Goal: Information Seeking & Learning: Learn about a topic

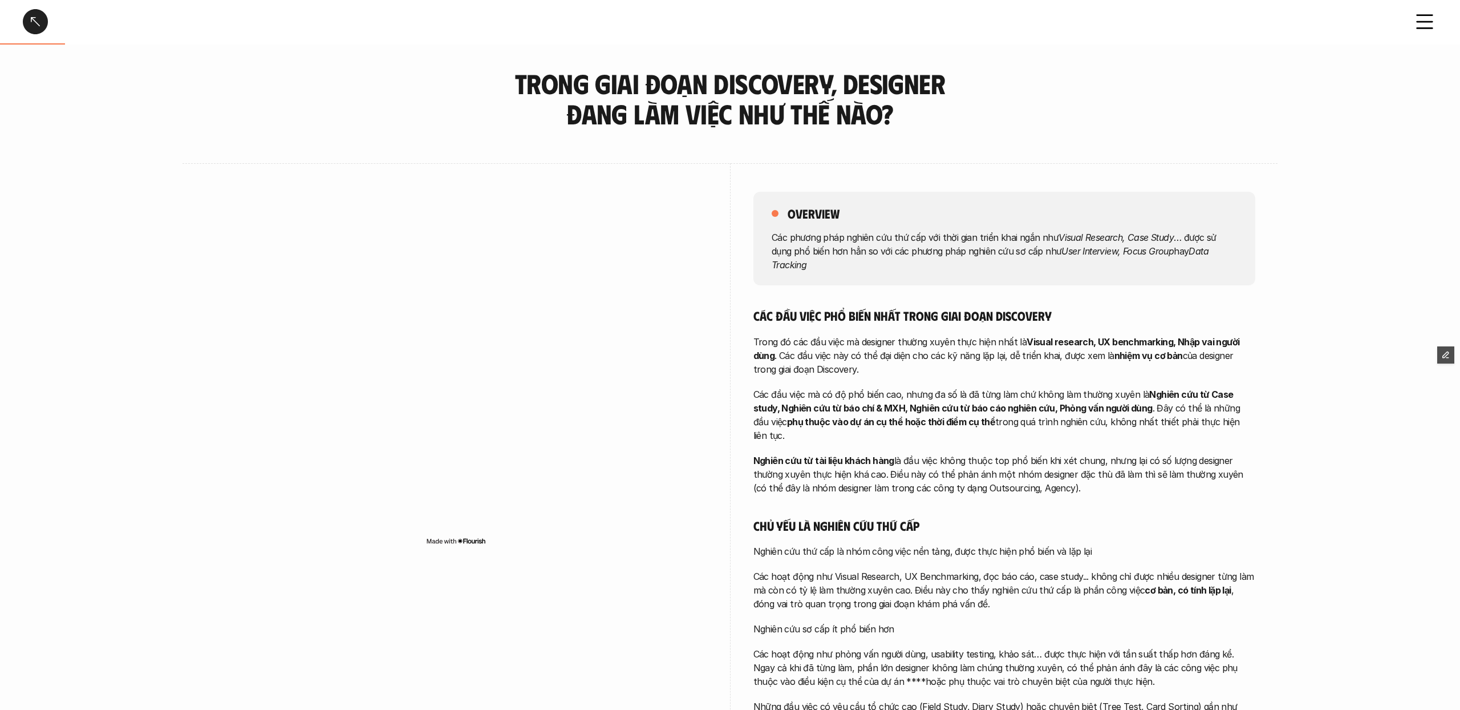
click at [47, 25] on link at bounding box center [35, 21] width 25 height 25
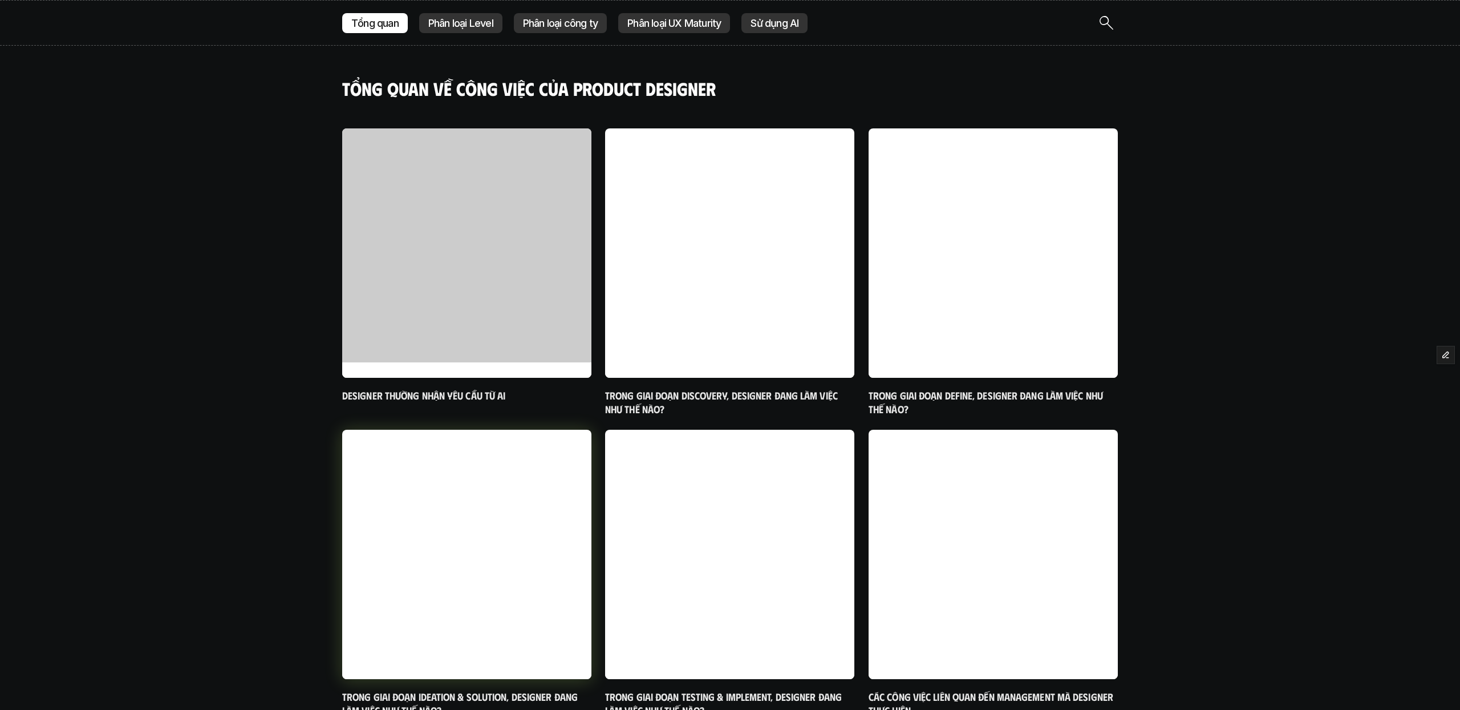
scroll to position [157, 0]
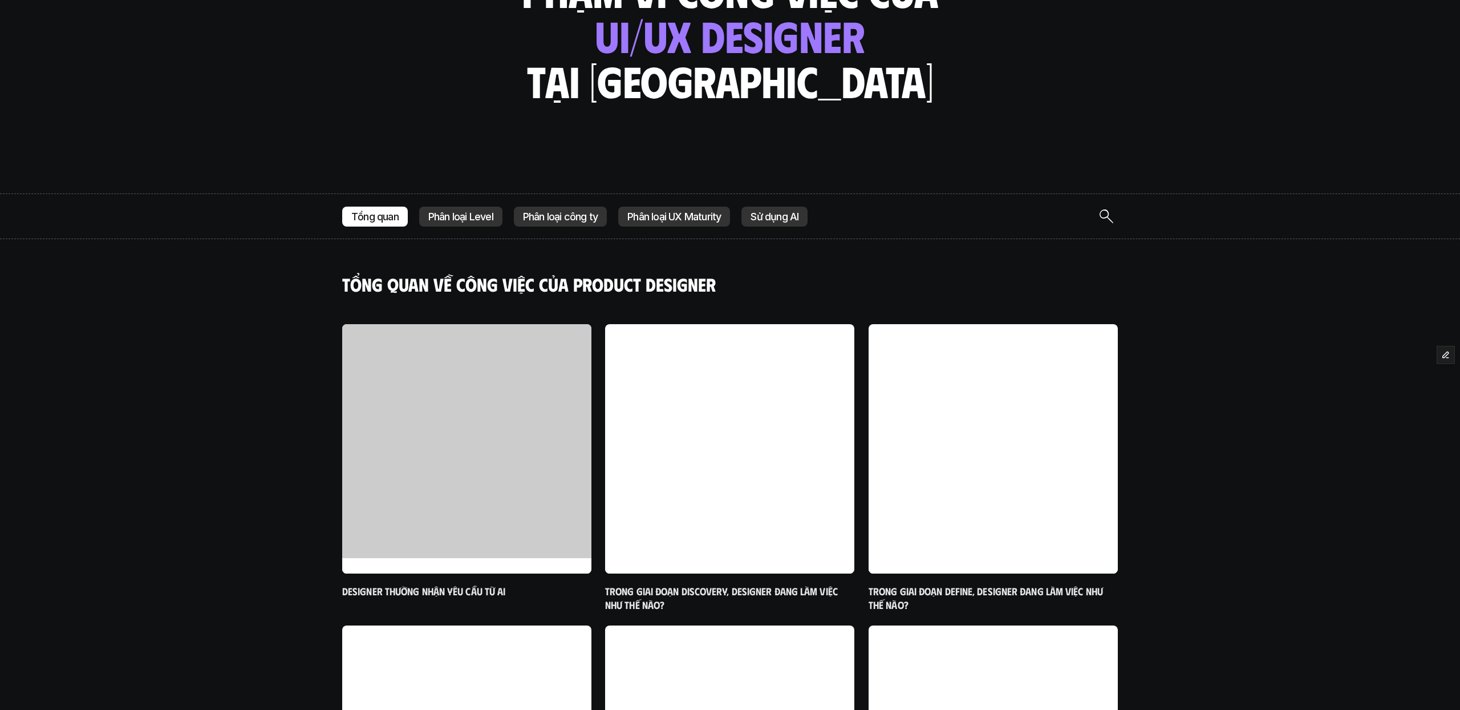
click at [667, 209] on div "Phân loại UX Maturity" at bounding box center [674, 216] width 112 height 21
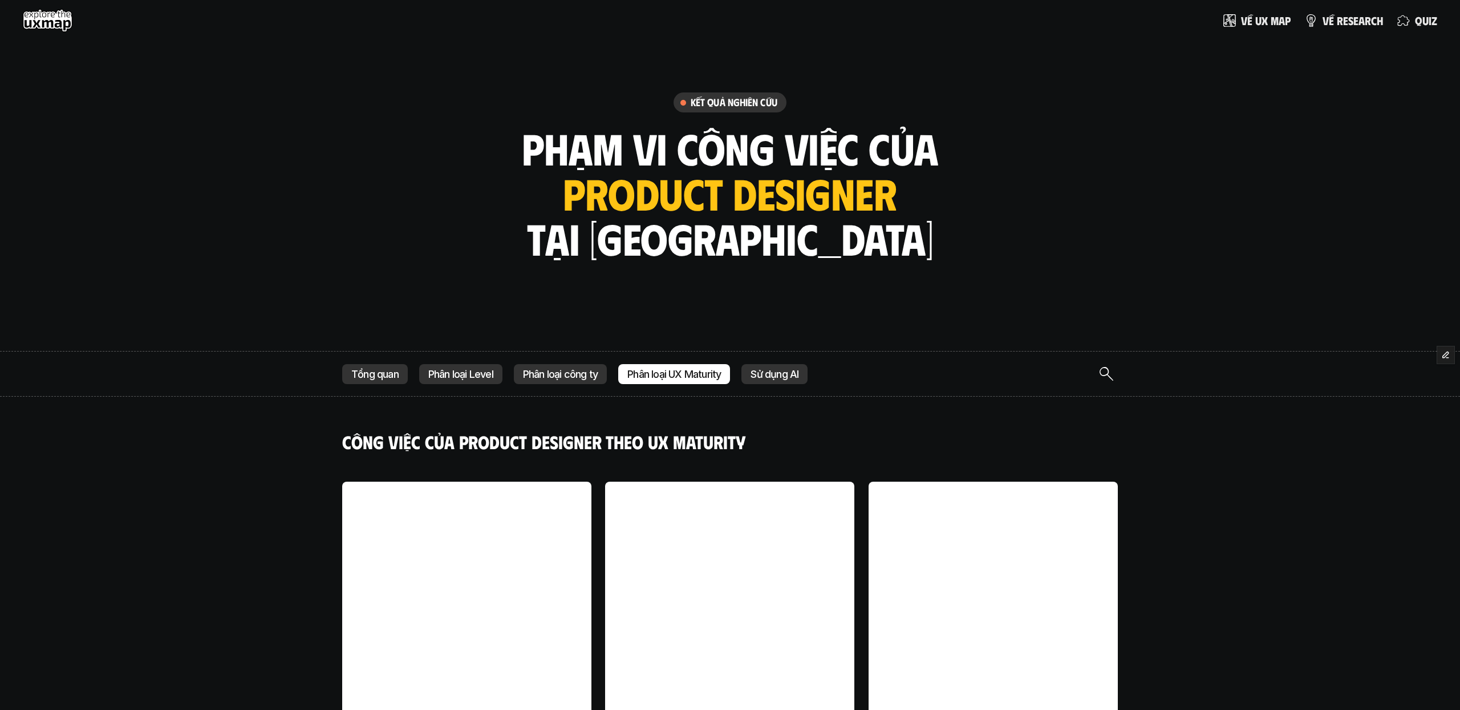
click at [388, 382] on div "Tổng quan" at bounding box center [375, 374] width 66 height 21
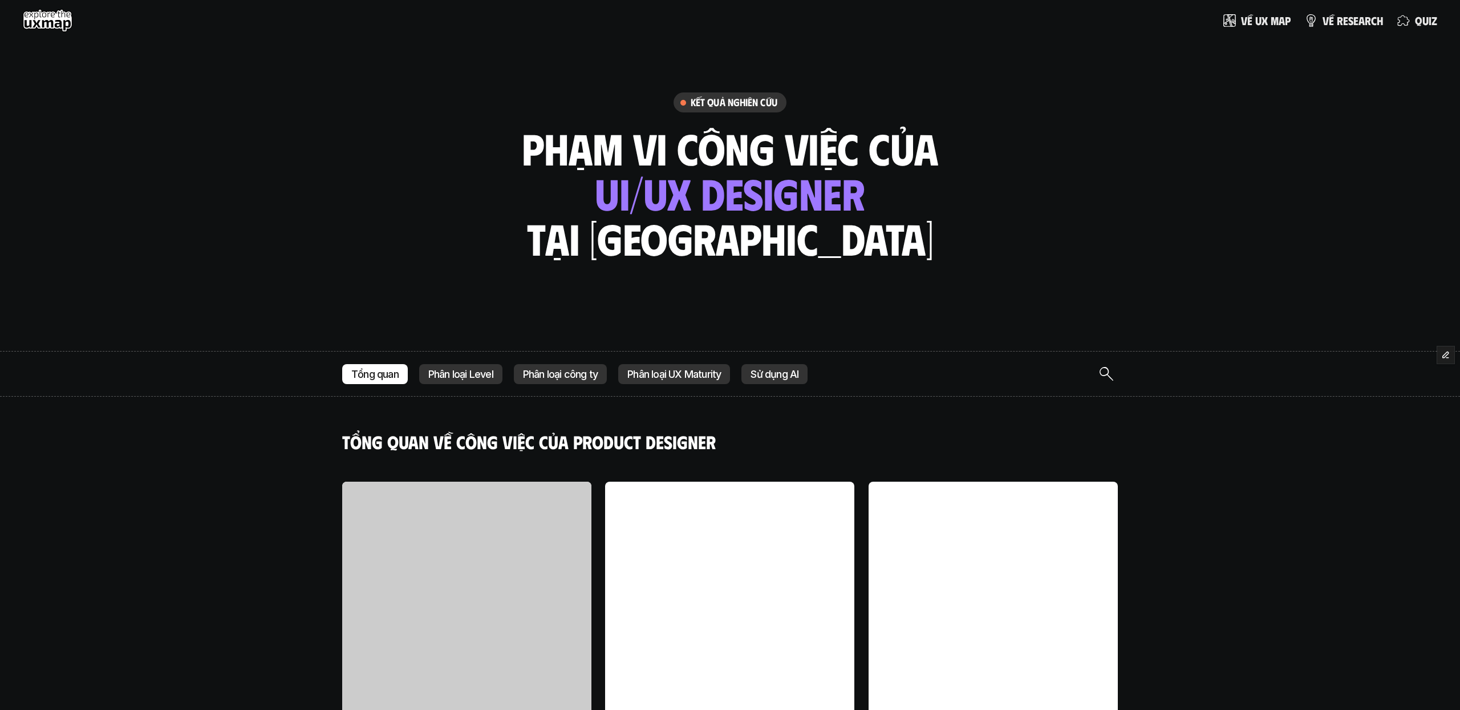
click at [730, 103] on h6 "Kết quả nghiên cứu" at bounding box center [734, 102] width 87 height 13
click at [45, 26] on use at bounding box center [48, 20] width 50 height 23
